Goal: Information Seeking & Learning: Learn about a topic

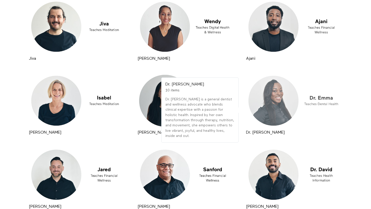
scroll to position [2865, 0]
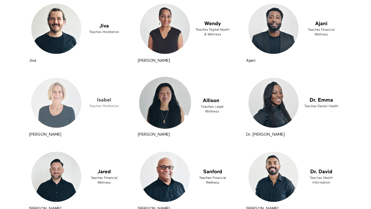
click at [48, 107] on div at bounding box center [77, 102] width 99 height 55
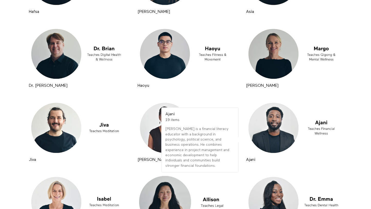
scroll to position [2766, 0]
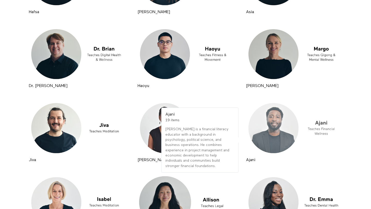
click at [275, 125] on div at bounding box center [294, 127] width 99 height 55
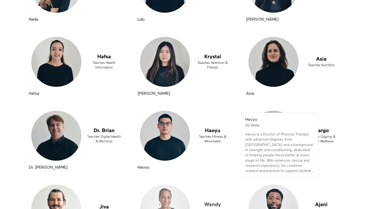
scroll to position [2678, 0]
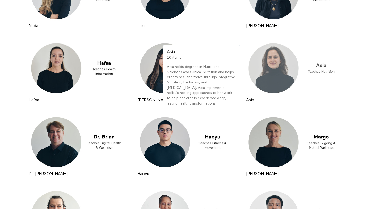
click at [285, 67] on div at bounding box center [294, 68] width 99 height 55
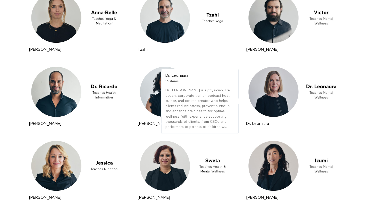
scroll to position [2431, 0]
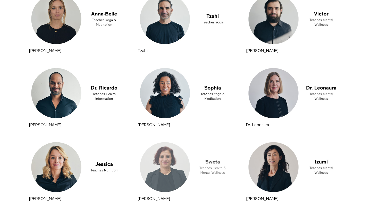
click at [187, 160] on div at bounding box center [185, 167] width 99 height 55
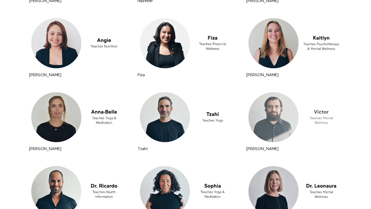
scroll to position [2330, 0]
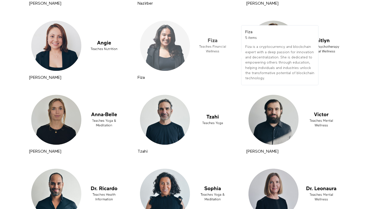
click at [165, 40] on div at bounding box center [185, 45] width 99 height 55
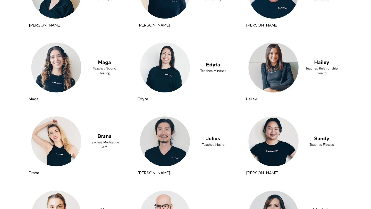
scroll to position [1120, 0]
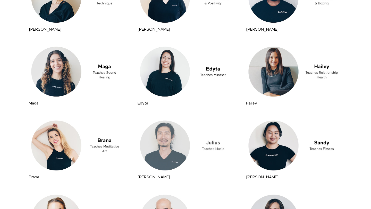
click at [175, 136] on div at bounding box center [185, 145] width 99 height 55
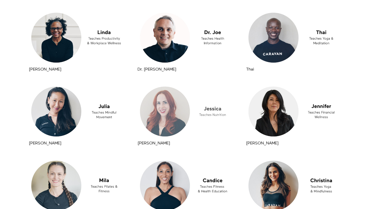
scroll to position [109, 0]
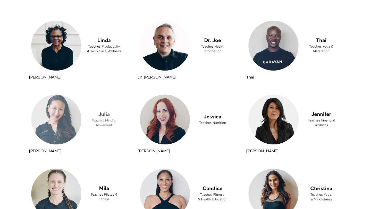
click at [65, 106] on div at bounding box center [77, 119] width 99 height 55
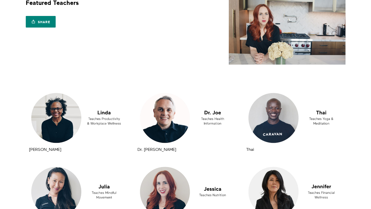
scroll to position [0, 0]
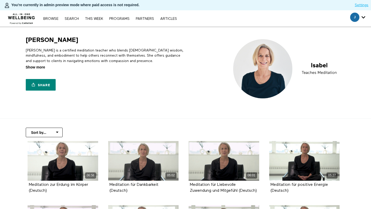
click at [37, 65] on span "Show more" at bounding box center [35, 67] width 19 height 5
click at [0, 0] on input "Show more Show less" at bounding box center [0, 0] width 0 height 0
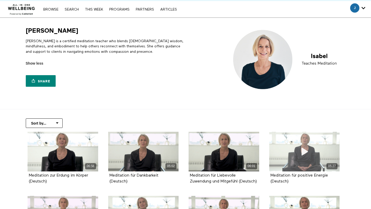
scroll to position [16, 0]
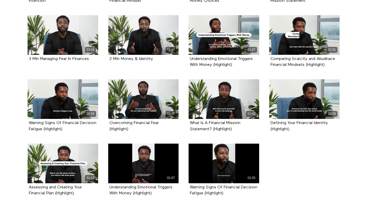
scroll to position [292, 0]
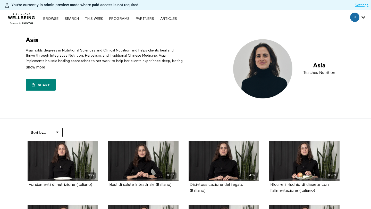
scroll to position [163, 0]
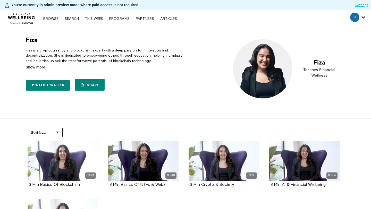
scroll to position [93, 0]
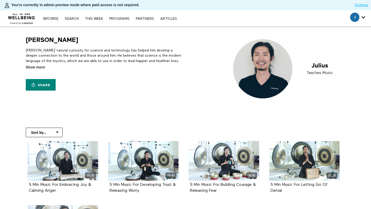
scroll to position [93, 0]
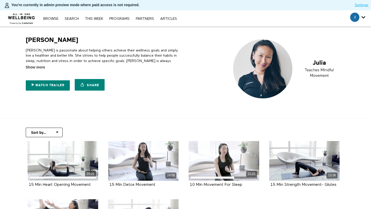
scroll to position [93, 0]
